Goal: Transaction & Acquisition: Purchase product/service

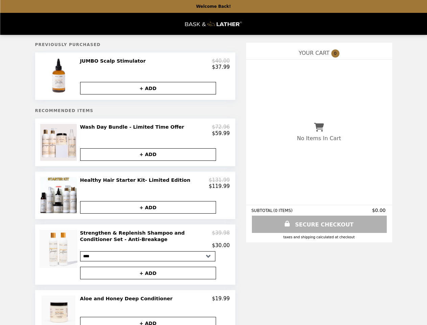
click at [60, 78] on img at bounding box center [59, 76] width 38 height 37
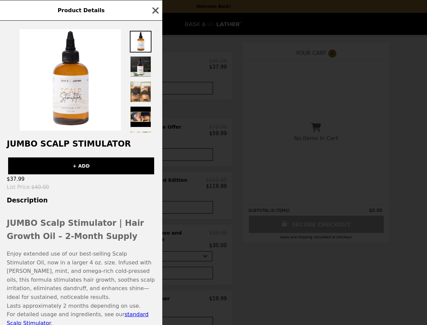
click at [148, 91] on div "Product Details JUMBO Scalp Stimulator + ADD $37.99 List Price : $40.00 Descrip…" at bounding box center [213, 162] width 427 height 325
click at [60, 146] on h2 "JUMBO Scalp Stimulator" at bounding box center [81, 143] width 162 height 9
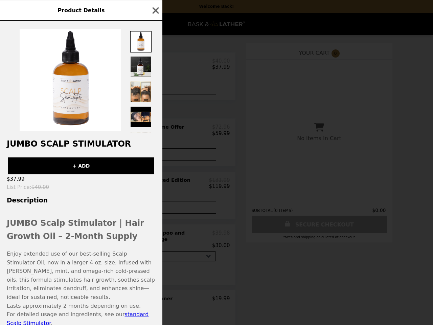
click at [155, 134] on div "Product Details JUMBO Scalp Stimulator + ADD $37.99 List Price : $40.00 Descrip…" at bounding box center [216, 162] width 433 height 325
click at [148, 159] on button "+ ADD" at bounding box center [148, 154] width 136 height 13
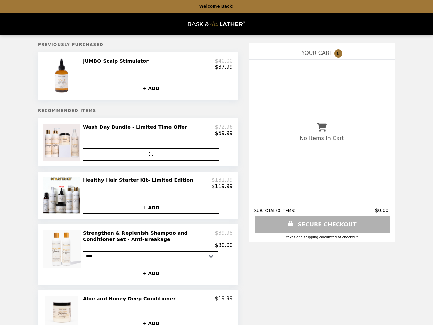
click at [60, 201] on img at bounding box center [62, 195] width 38 height 37
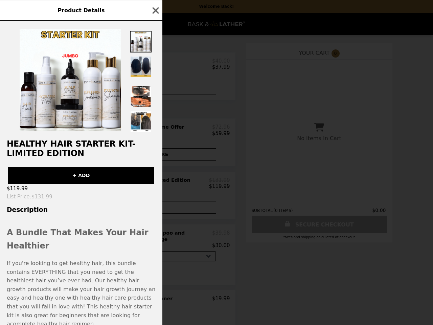
click at [155, 189] on div "Product Details Healthy Hair Starter Kit- Limited Edition + ADD $119.99 List Pr…" at bounding box center [216, 162] width 433 height 325
click at [148, 213] on h3 "Description" at bounding box center [81, 209] width 162 height 7
click at [60, 262] on div "Product Details Healthy Hair Starter Kit- Limited Edition + ADD $119.99 List Pr…" at bounding box center [216, 162] width 433 height 325
